Goal: Task Accomplishment & Management: Manage account settings

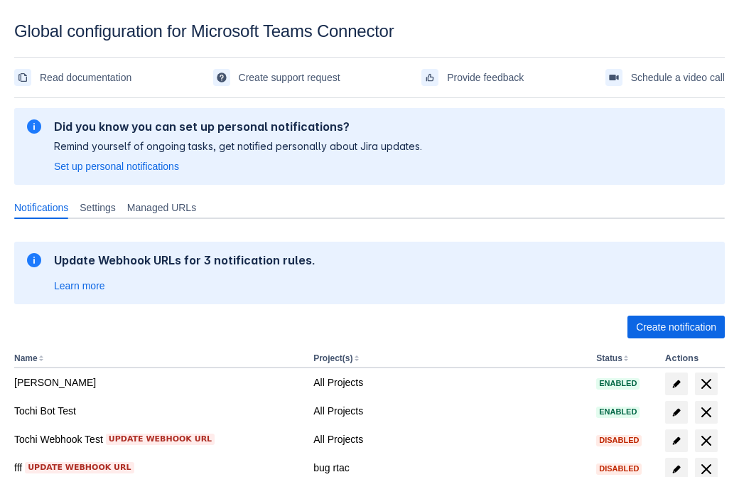
click at [676, 327] on span "Create notification" at bounding box center [676, 326] width 80 height 23
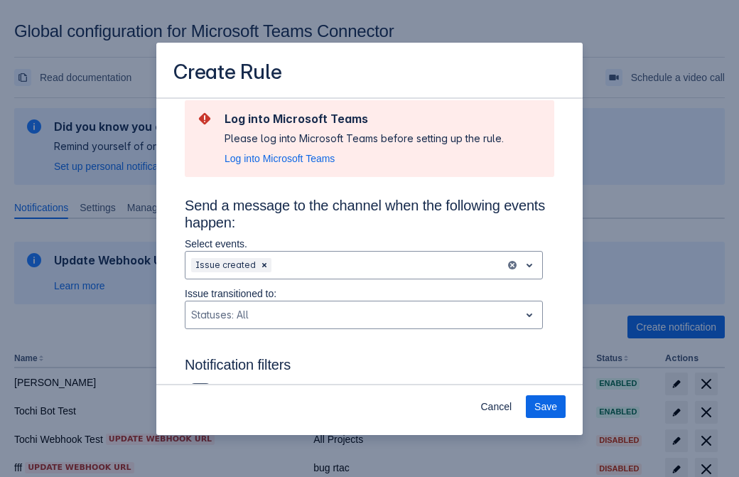
type input "RuleName-572500New Rule (42)"
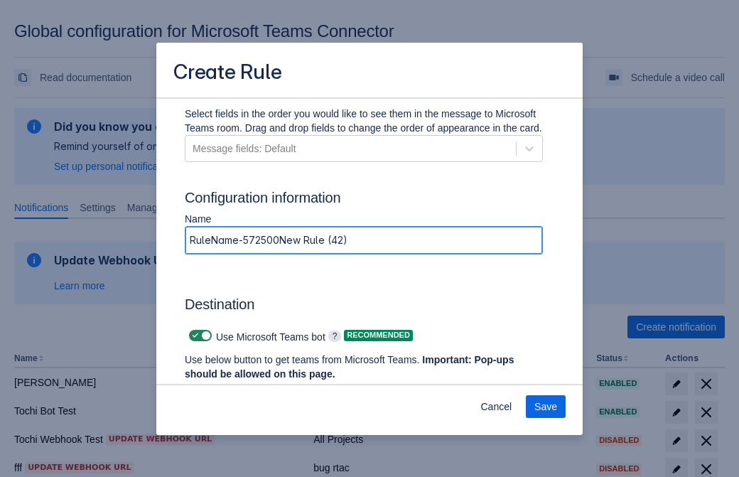
click at [264, 389] on span "Authenticate in Microsoft Teams" at bounding box center [263, 400] width 141 height 23
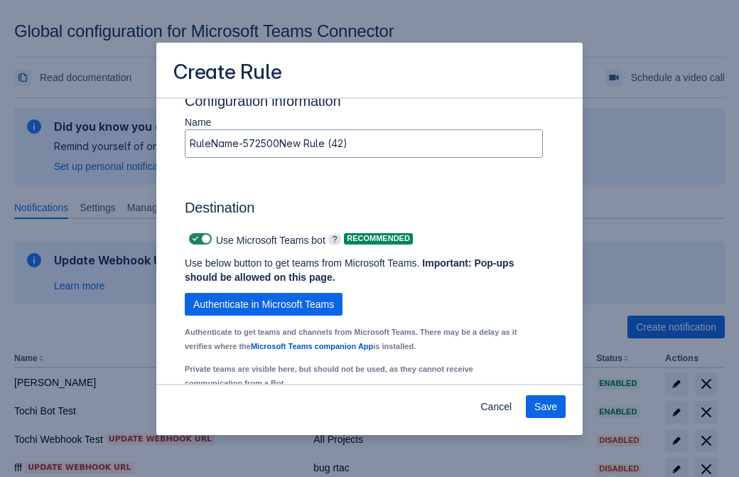
type input "572500_label"
click at [265, 416] on div "Scrollable content" at bounding box center [254, 424] width 126 height 17
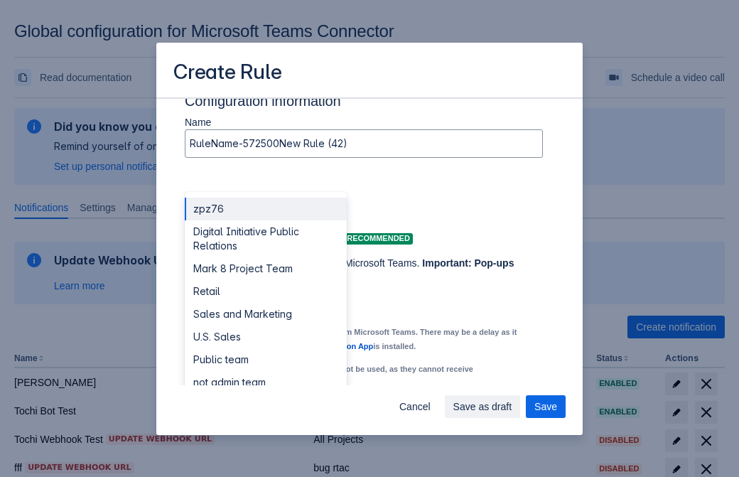
click at [265, 280] on div "Retail" at bounding box center [266, 291] width 162 height 23
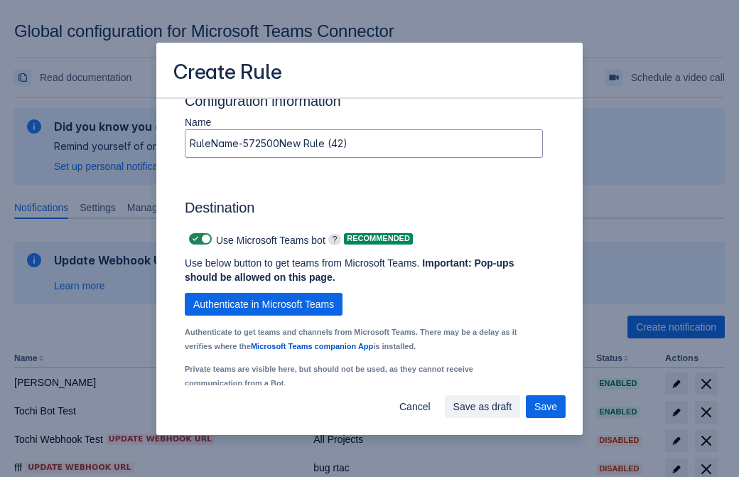
click at [438, 416] on div "Scrollable content" at bounding box center [427, 424] width 126 height 17
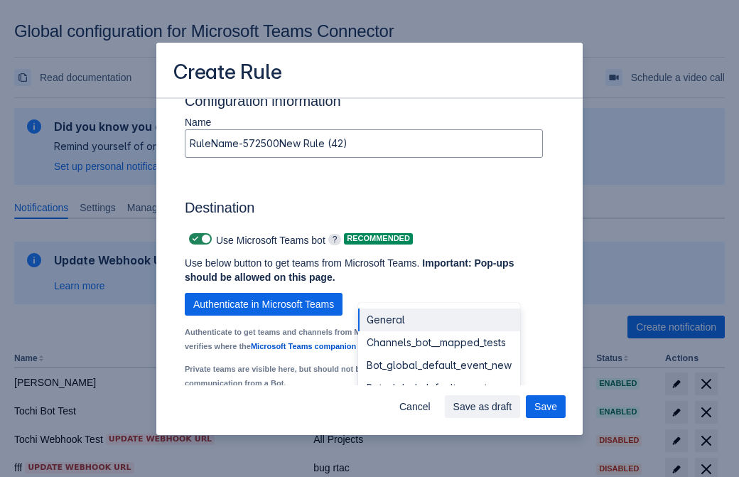
click at [438, 377] on div "Bot_global_default_event" at bounding box center [439, 388] width 162 height 23
click at [512, 406] on span "Save as draft" at bounding box center [482, 406] width 59 height 23
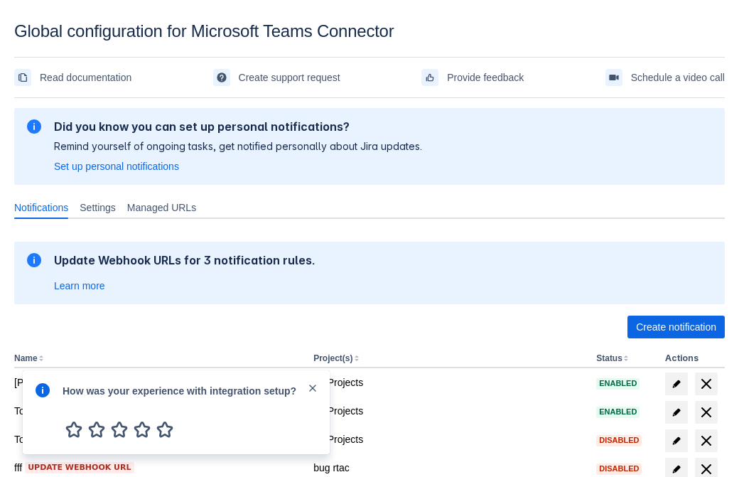
click at [46, 400] on div at bounding box center [42, 412] width 17 height 61
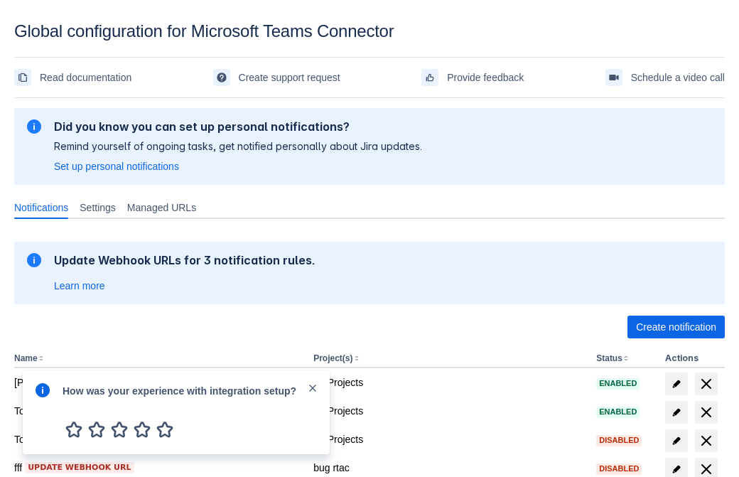
click at [46, 400] on div at bounding box center [42, 412] width 17 height 61
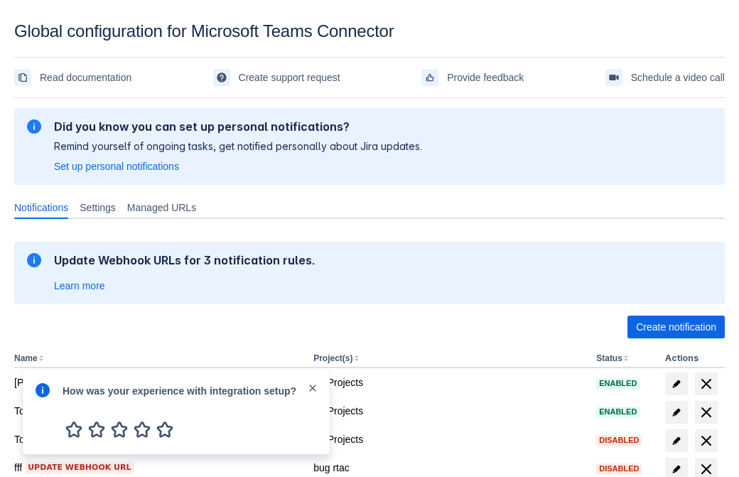
click at [46, 400] on div at bounding box center [42, 412] width 17 height 61
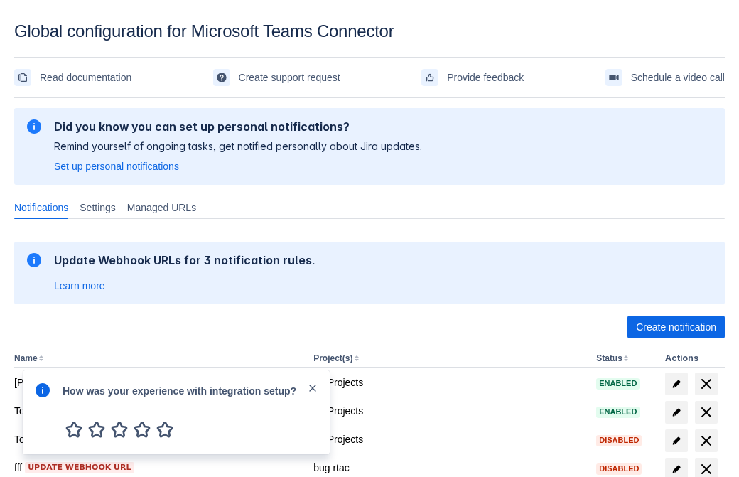
click at [46, 400] on div at bounding box center [42, 412] width 17 height 61
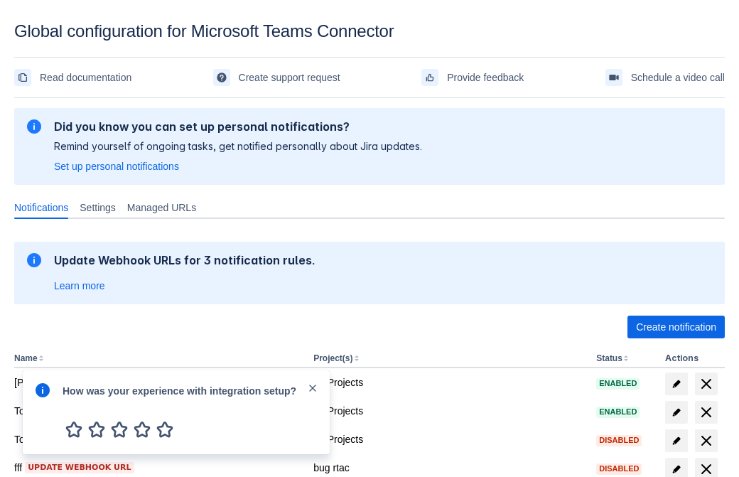
click at [46, 400] on div at bounding box center [42, 412] width 17 height 61
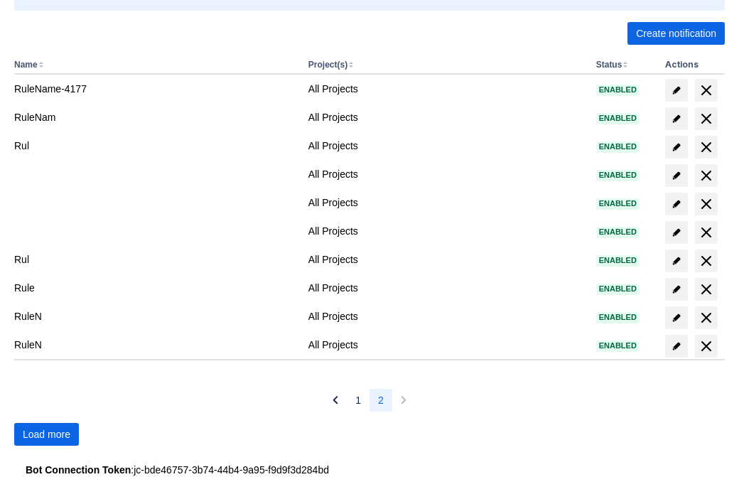
click at [46, 434] on span "Load more" at bounding box center [47, 434] width 48 height 23
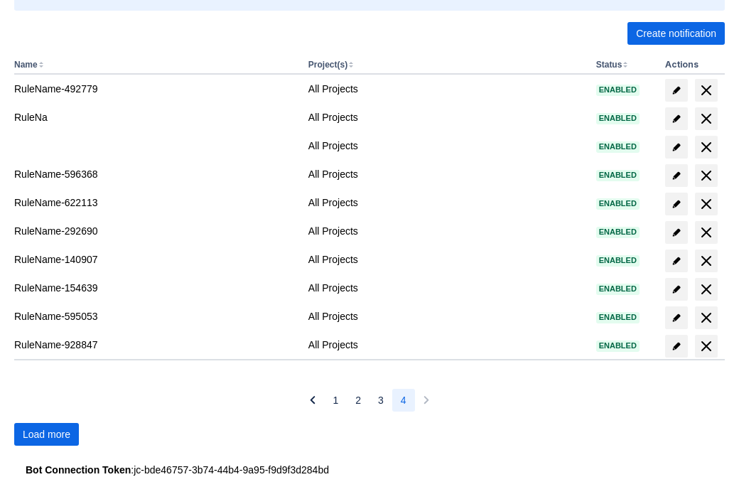
click at [46, 434] on span "Load more" at bounding box center [47, 434] width 48 height 23
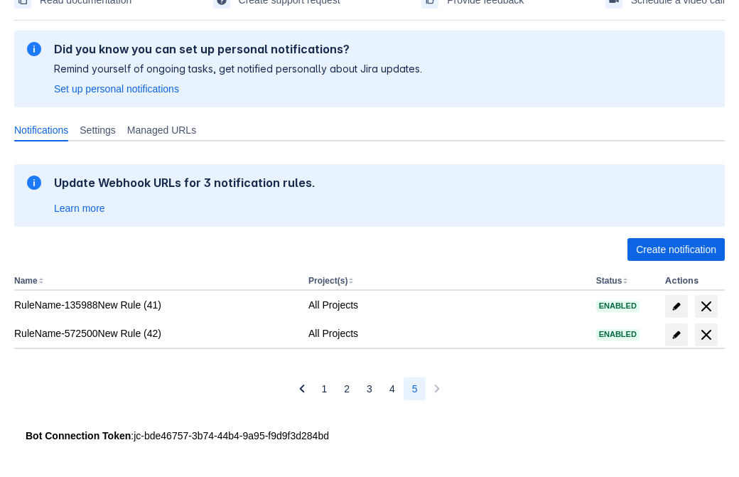
click at [706, 335] on span "delete" at bounding box center [706, 334] width 17 height 17
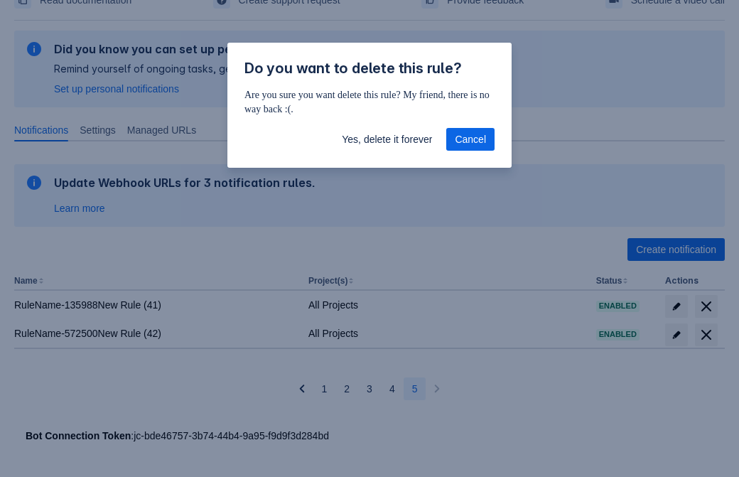
click at [387, 139] on span "Yes, delete it forever" at bounding box center [387, 139] width 90 height 23
